Goal: Information Seeking & Learning: Learn about a topic

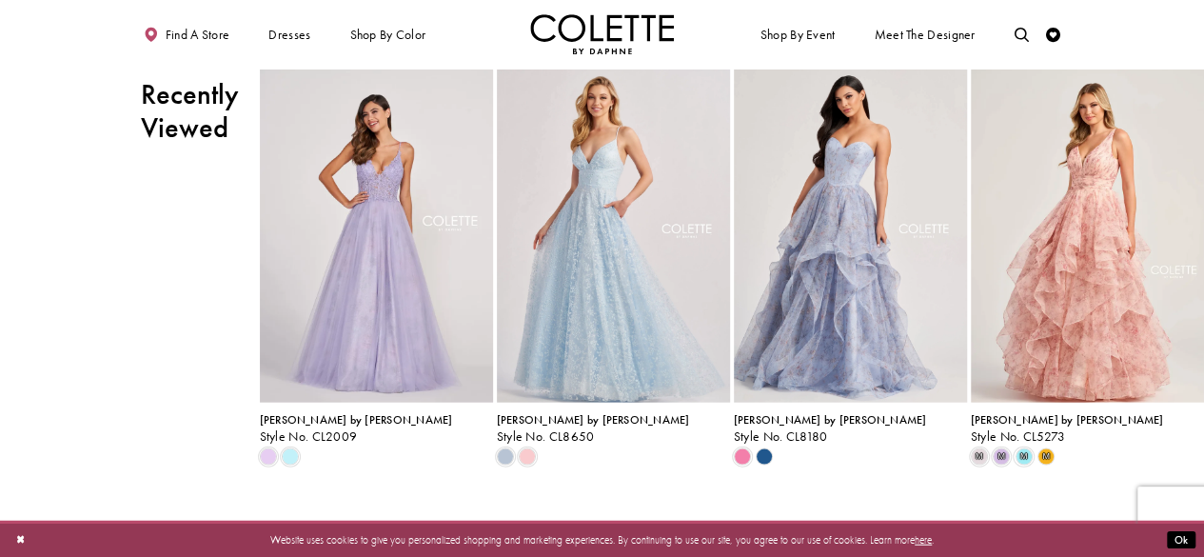
scroll to position [1861, 0]
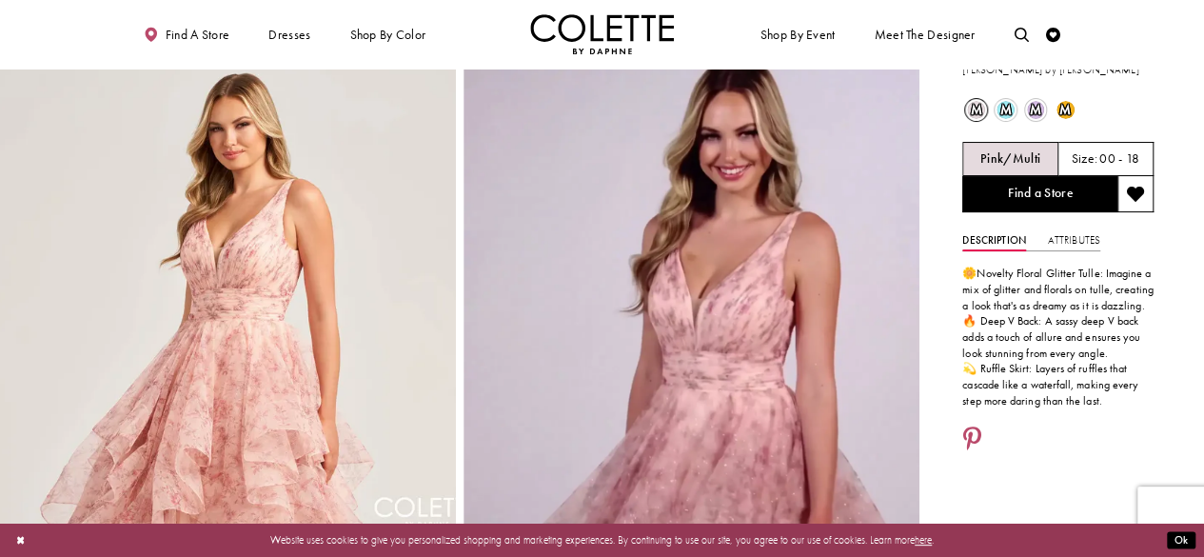
scroll to position [38, 0]
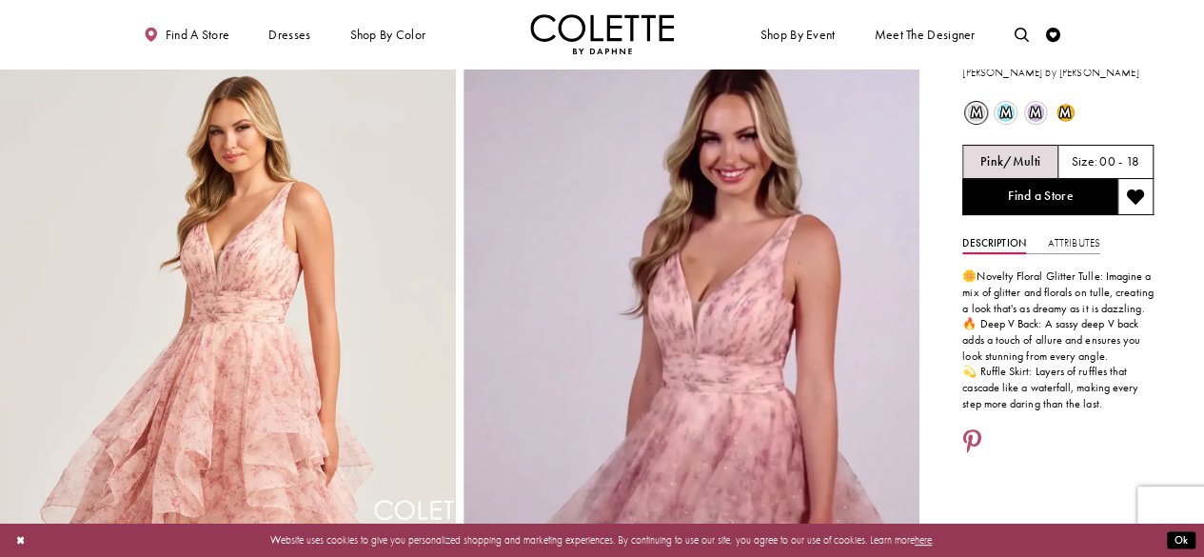
click at [1005, 108] on span "m" at bounding box center [1005, 113] width 18 height 18
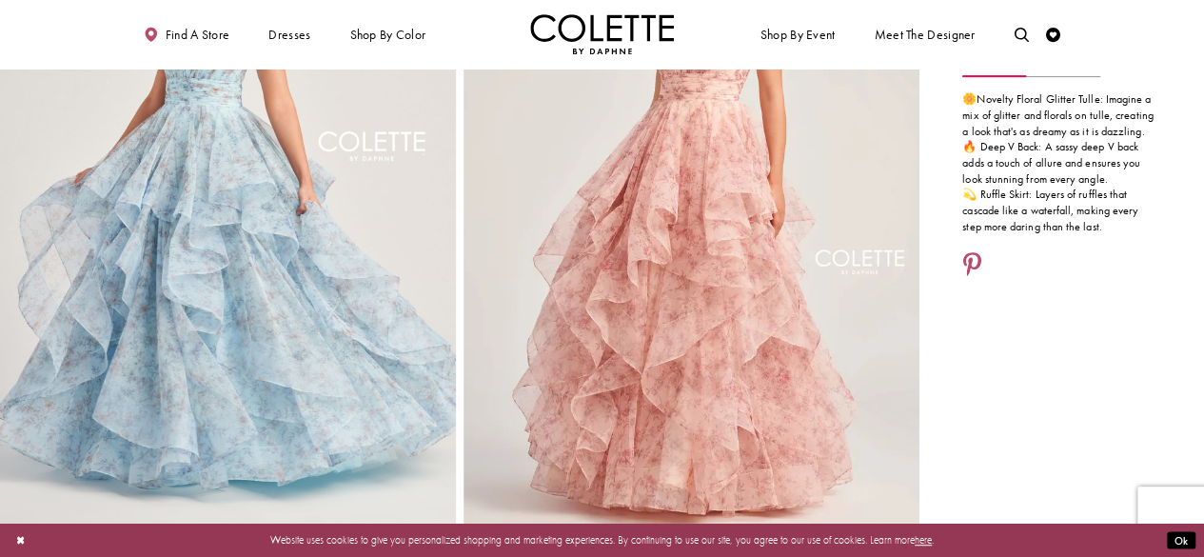
scroll to position [223, 0]
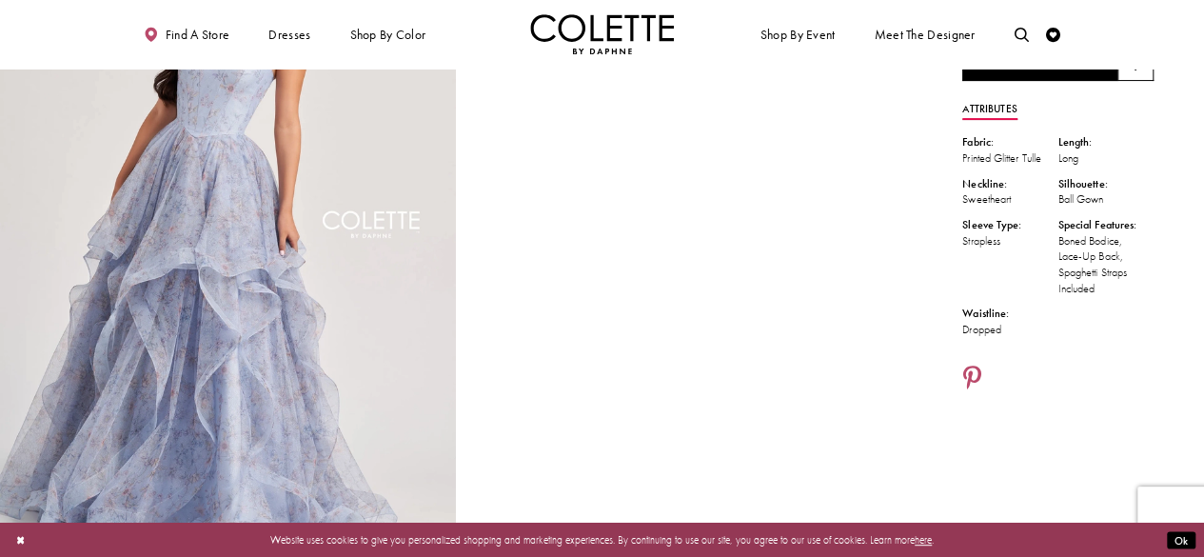
scroll to position [171, 0]
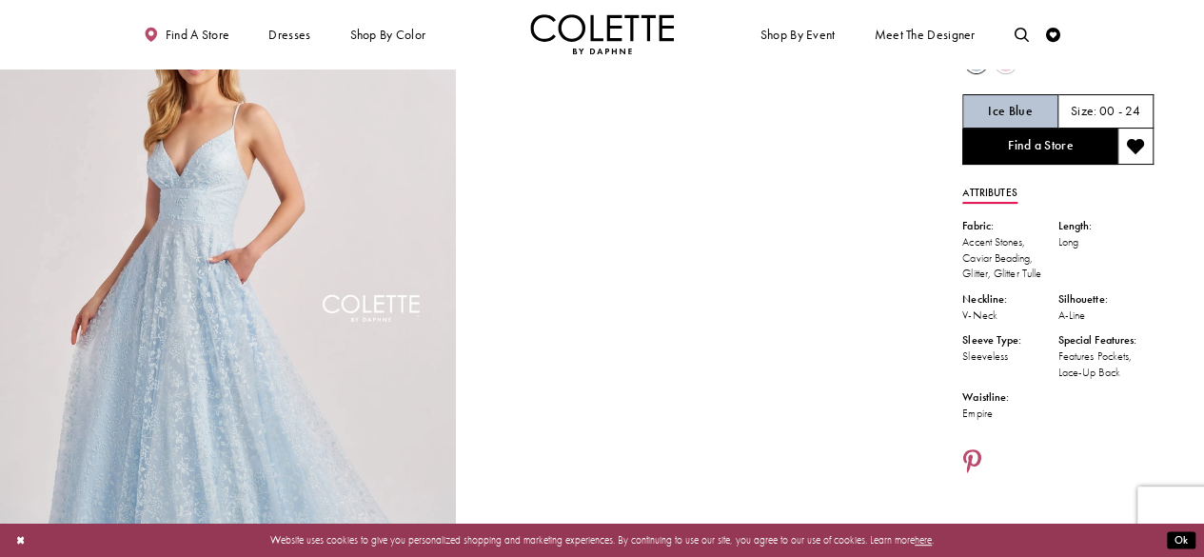
scroll to position [94, 0]
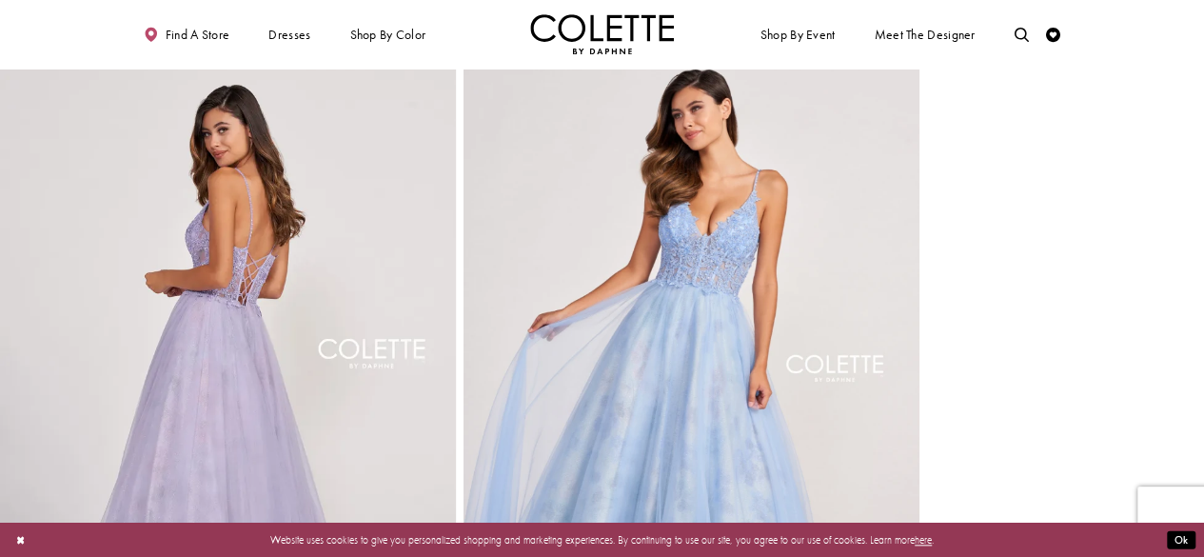
scroll to position [717, 0]
